Goal: Information Seeking & Learning: Find specific fact

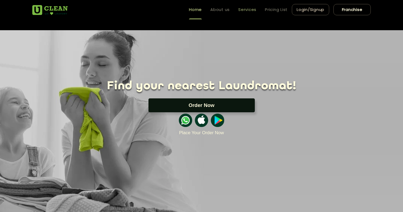
click at [242, 11] on link "Services" at bounding box center [248, 9] width 18 height 6
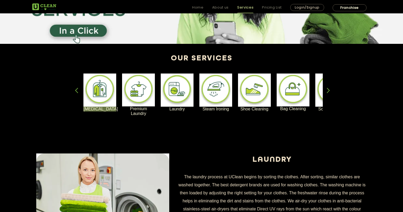
scroll to position [96, 0]
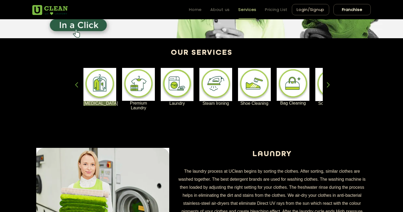
click at [327, 82] on div "button" at bounding box center [331, 89] width 8 height 15
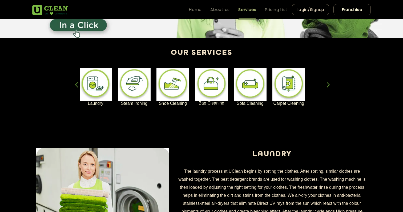
click at [327, 82] on div "button" at bounding box center [331, 89] width 8 height 15
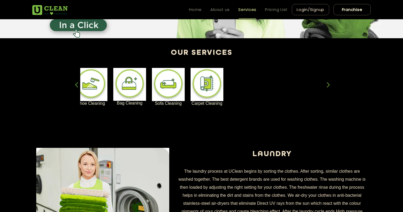
click at [130, 76] on img at bounding box center [129, 84] width 33 height 33
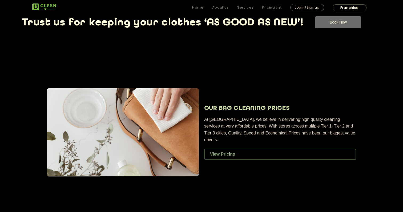
scroll to position [281, 0]
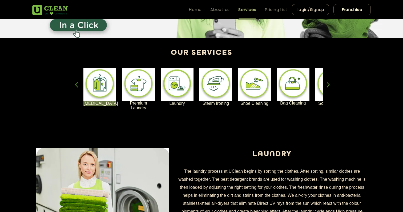
scroll to position [85, 0]
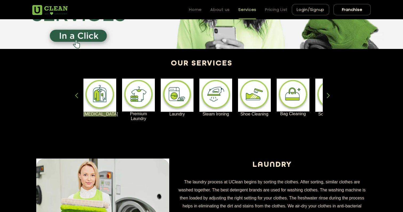
click at [329, 93] on div "button" at bounding box center [331, 100] width 8 height 15
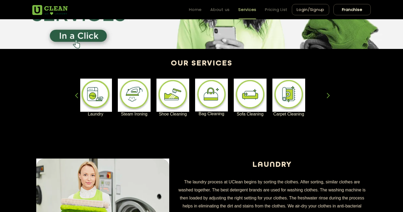
click at [329, 93] on div "button" at bounding box center [331, 100] width 8 height 15
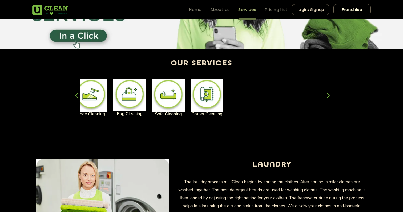
click at [77, 93] on div "button" at bounding box center [79, 100] width 8 height 15
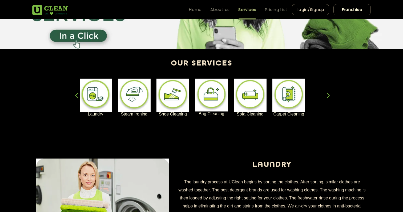
click at [77, 93] on div "button" at bounding box center [79, 100] width 8 height 15
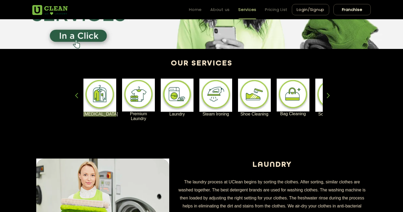
click at [77, 93] on div "button" at bounding box center [79, 100] width 8 height 15
click at [94, 89] on img at bounding box center [100, 94] width 33 height 33
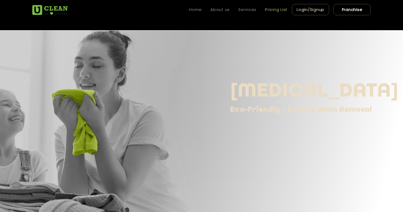
click at [277, 10] on link "Pricing List" at bounding box center [276, 9] width 23 height 6
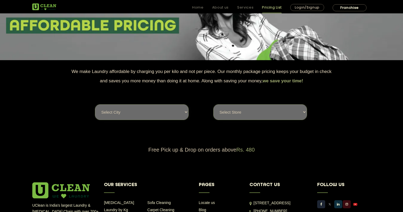
scroll to position [85, 0]
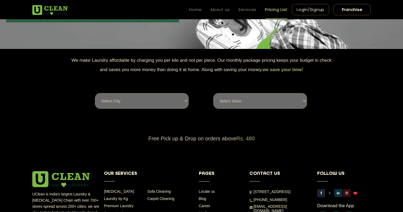
click at [150, 93] on select "Select city [GEOGRAPHIC_DATA] [GEOGRAPHIC_DATA] [GEOGRAPHIC_DATA] [GEOGRAPHIC_D…" at bounding box center [141, 100] width 93 height 15
select select "5"
click at [95, 93] on select "Select city [GEOGRAPHIC_DATA] [GEOGRAPHIC_DATA] [GEOGRAPHIC_DATA] [GEOGRAPHIC_D…" at bounding box center [141, 100] width 93 height 15
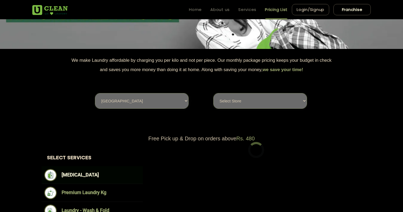
click at [248, 93] on select "Select Store UClean Narsingi UClean Nizampet UClean Sangareddy UClean Gachibowl…" at bounding box center [260, 100] width 93 height 15
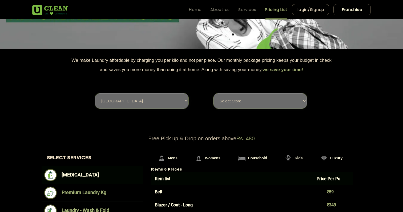
select select "375"
click at [214, 93] on select "Select Store UClean Narsingi UClean Nizampet UClean Sangareddy UClean Gachibowl…" at bounding box center [260, 100] width 93 height 15
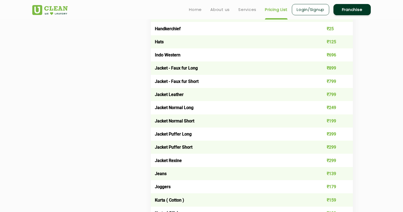
scroll to position [395, 0]
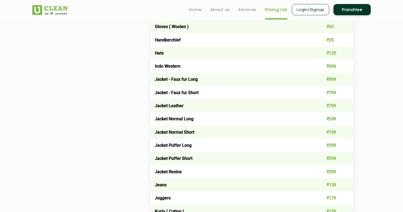
click at [175, 138] on td "Jacket Puffer Long" at bounding box center [232, 144] width 162 height 13
copy td "Jacket Puffer Long"
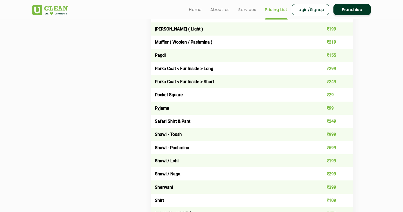
scroll to position [423, 0]
